Goal: Contribute content

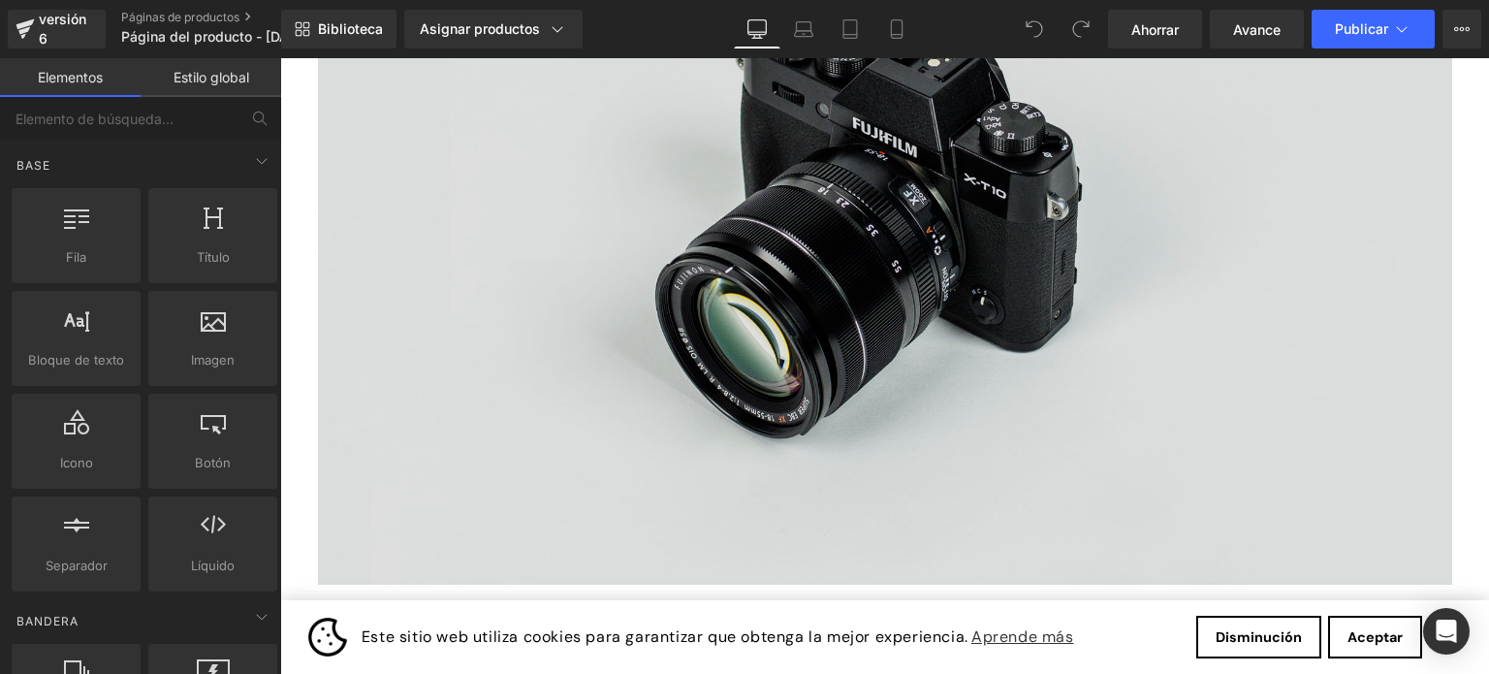
scroll to position [291, 0]
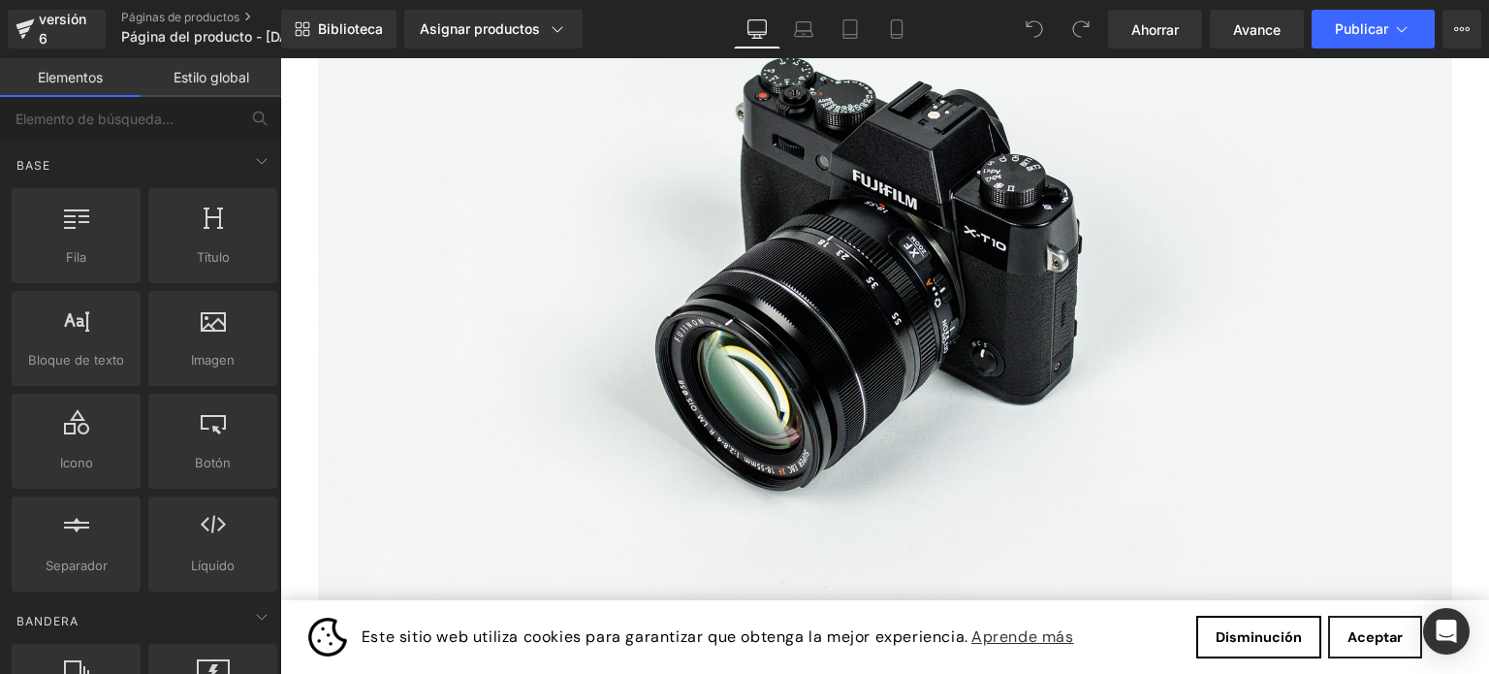
drag, startPoint x: 1382, startPoint y: 632, endPoint x: 1373, endPoint y: 620, distance: 15.3
click at [1383, 632] on font "Aceptar" at bounding box center [1375, 636] width 55 height 17
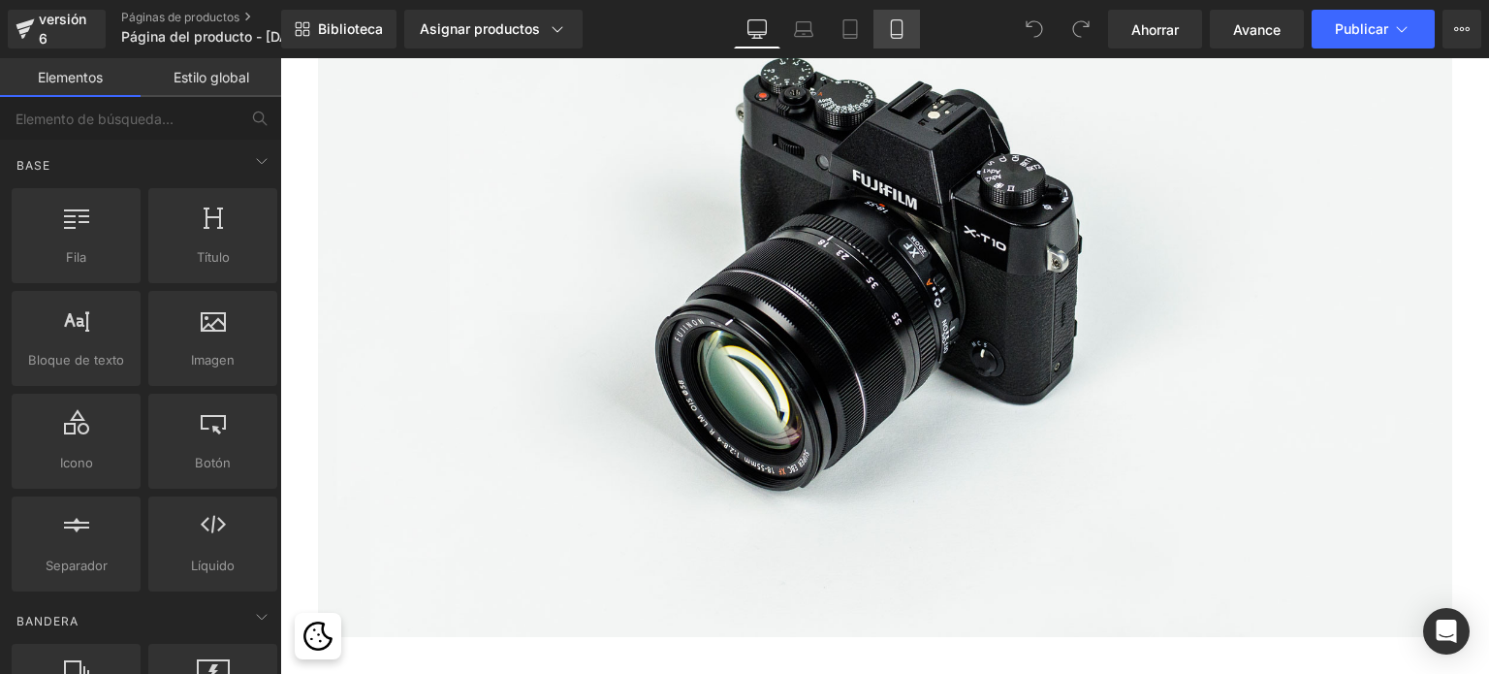
click at [899, 29] on icon at bounding box center [896, 29] width 11 height 18
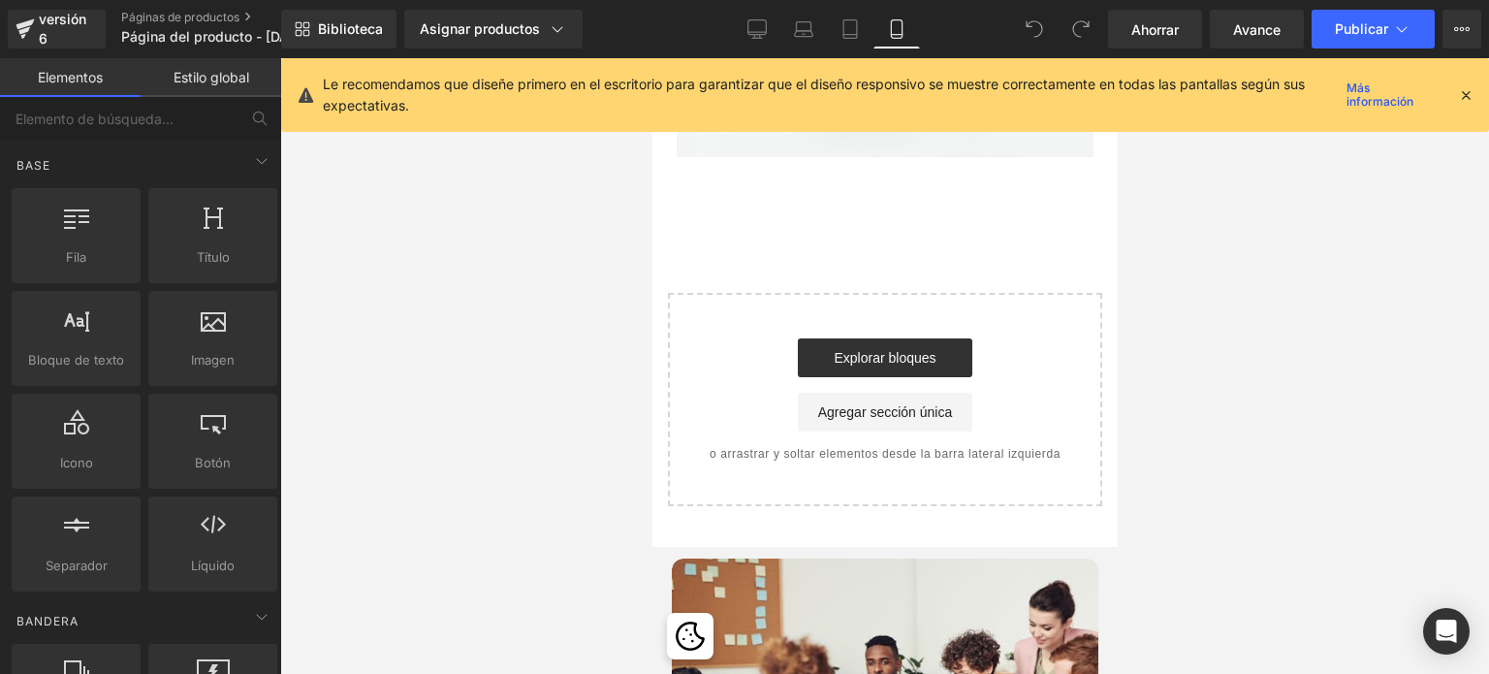
click at [1461, 93] on icon at bounding box center [1465, 94] width 17 height 17
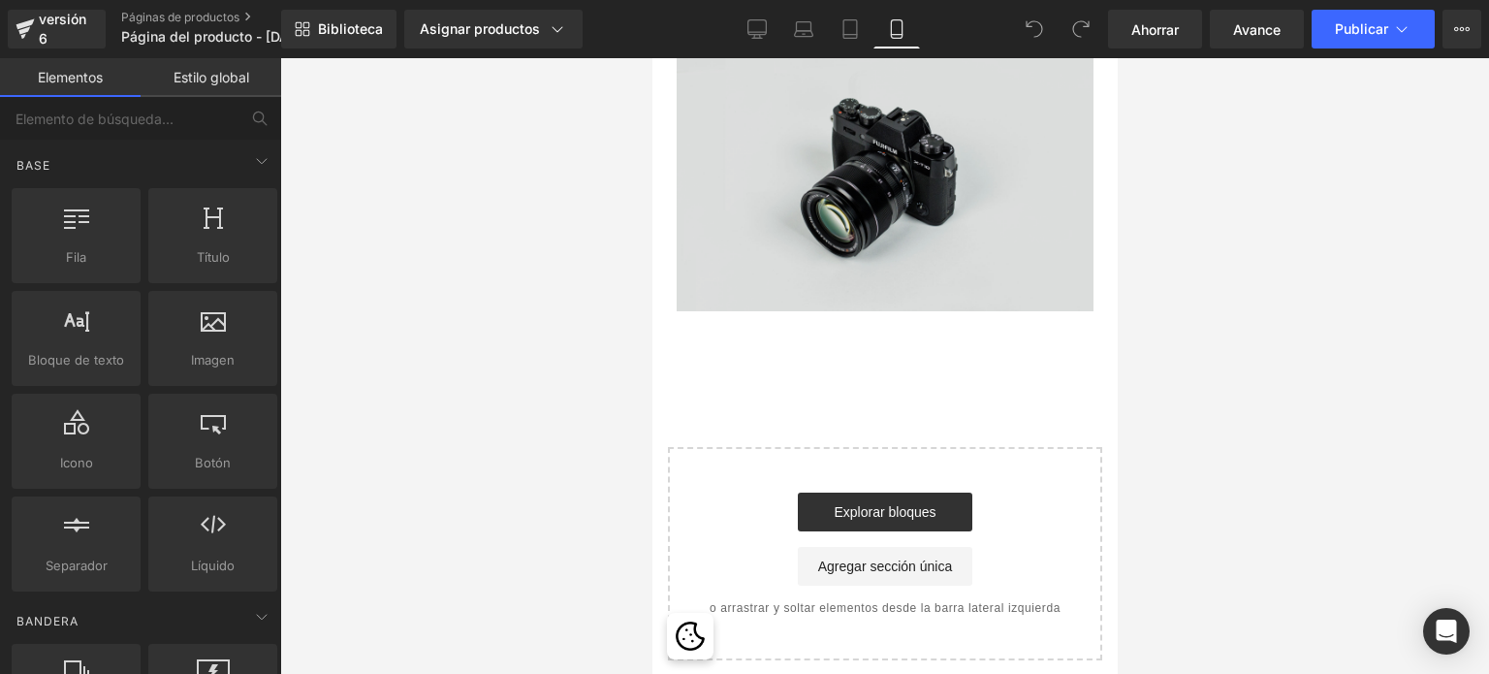
scroll to position [0, 0]
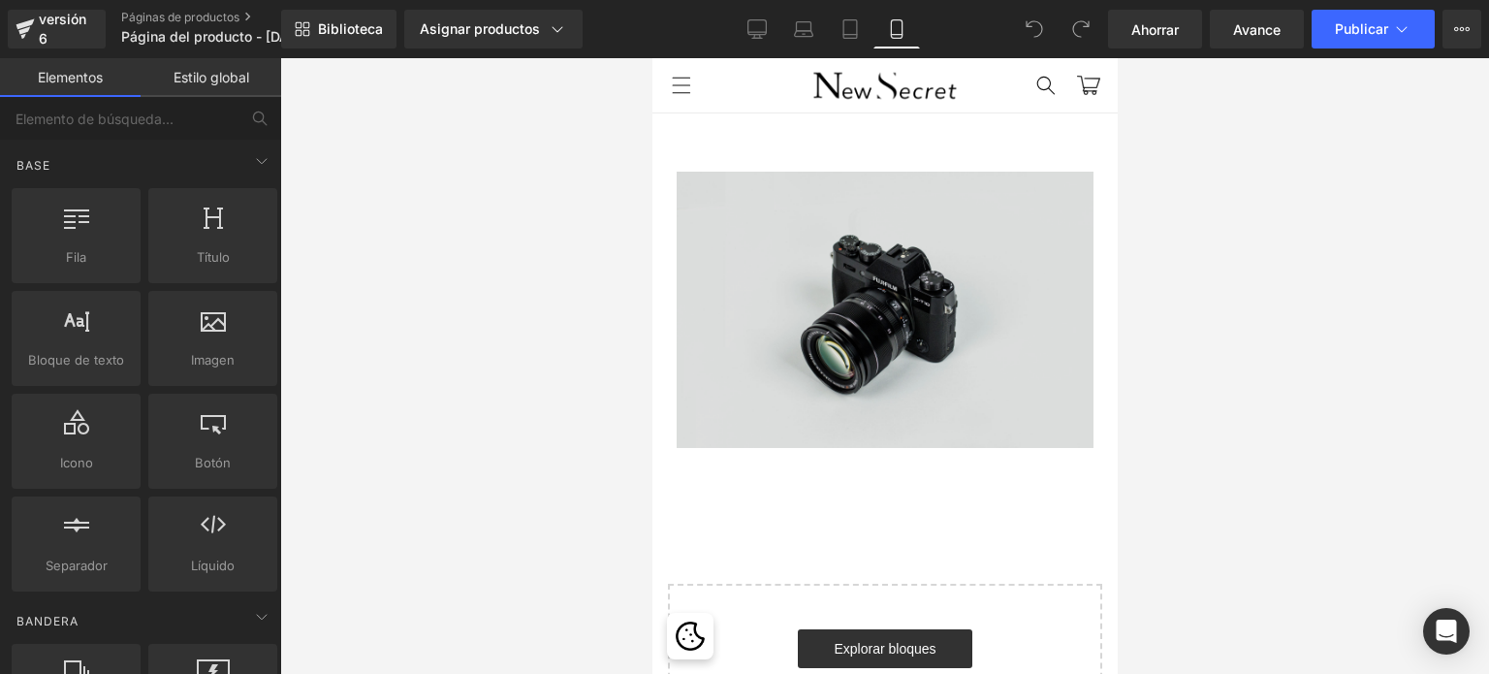
click at [878, 286] on img at bounding box center [884, 310] width 417 height 276
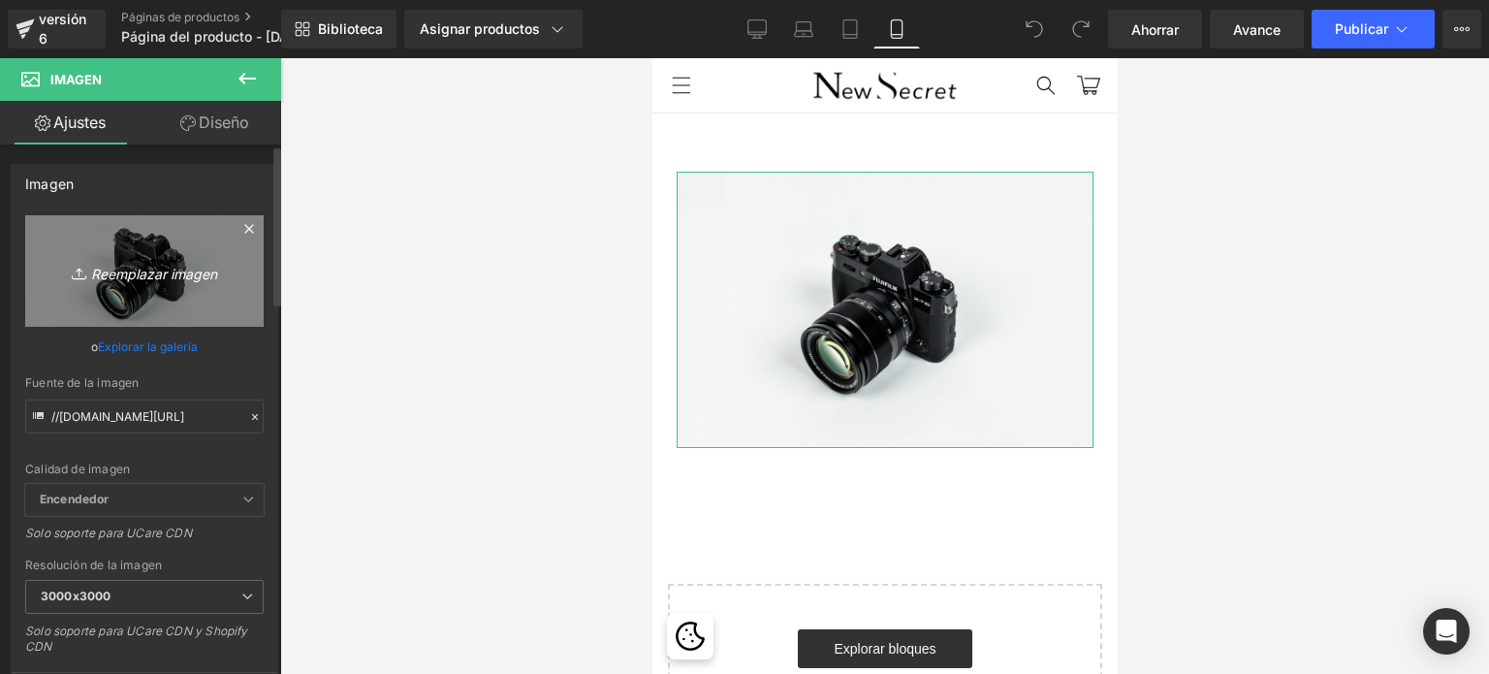
click at [147, 272] on font "Reemplazar imagen" at bounding box center [154, 273] width 126 height 16
type input "C:\fakepath\Agregar un título (1).jpg"
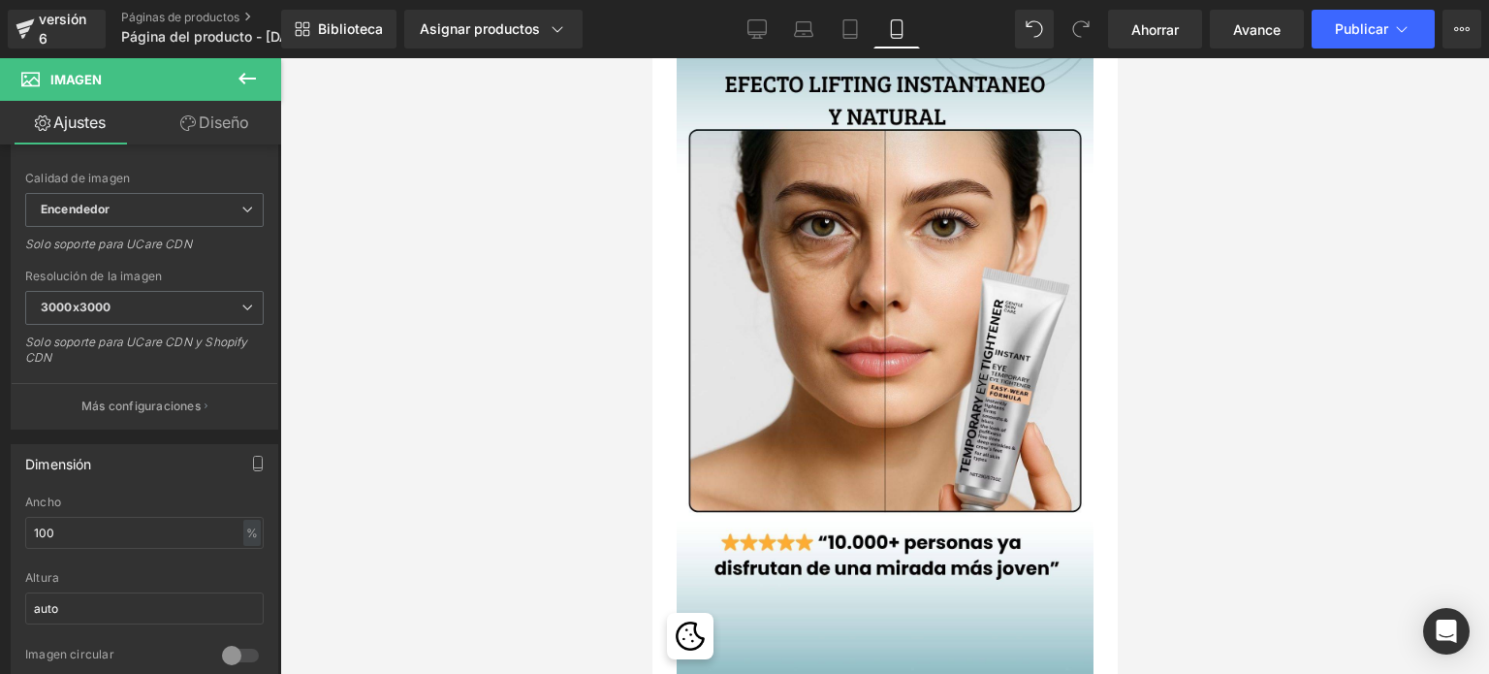
scroll to position [189, 0]
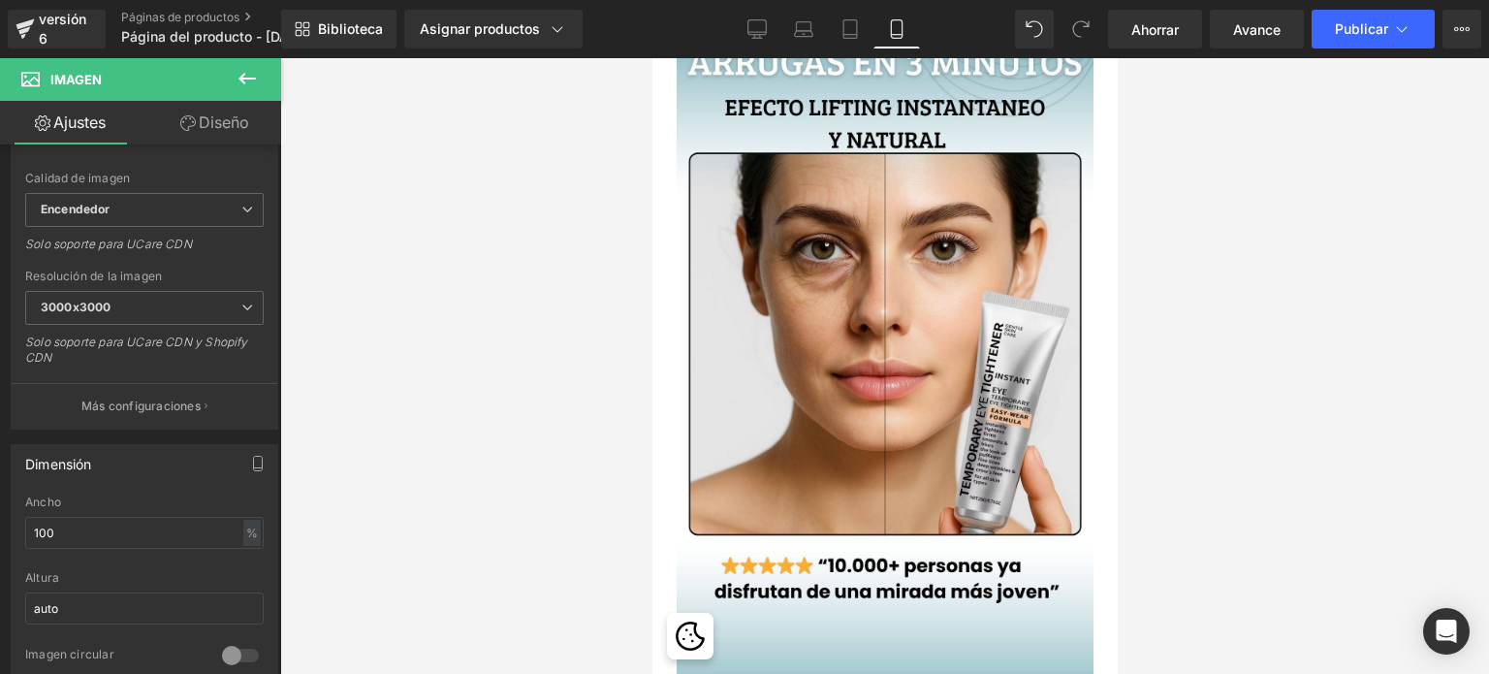
drag, startPoint x: 1114, startPoint y: 320, endPoint x: 1780, endPoint y: 348, distance: 666.6
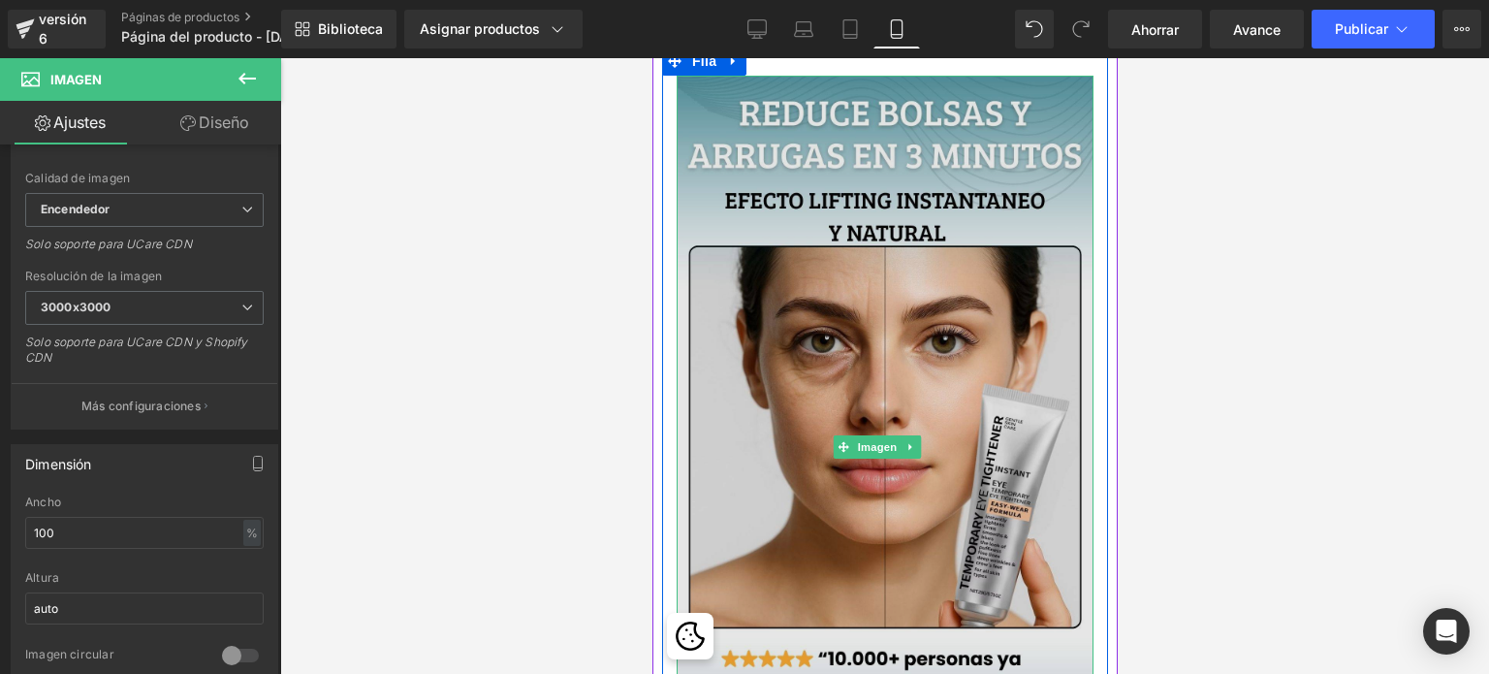
scroll to position [92, 0]
